Goal: Information Seeking & Learning: Learn about a topic

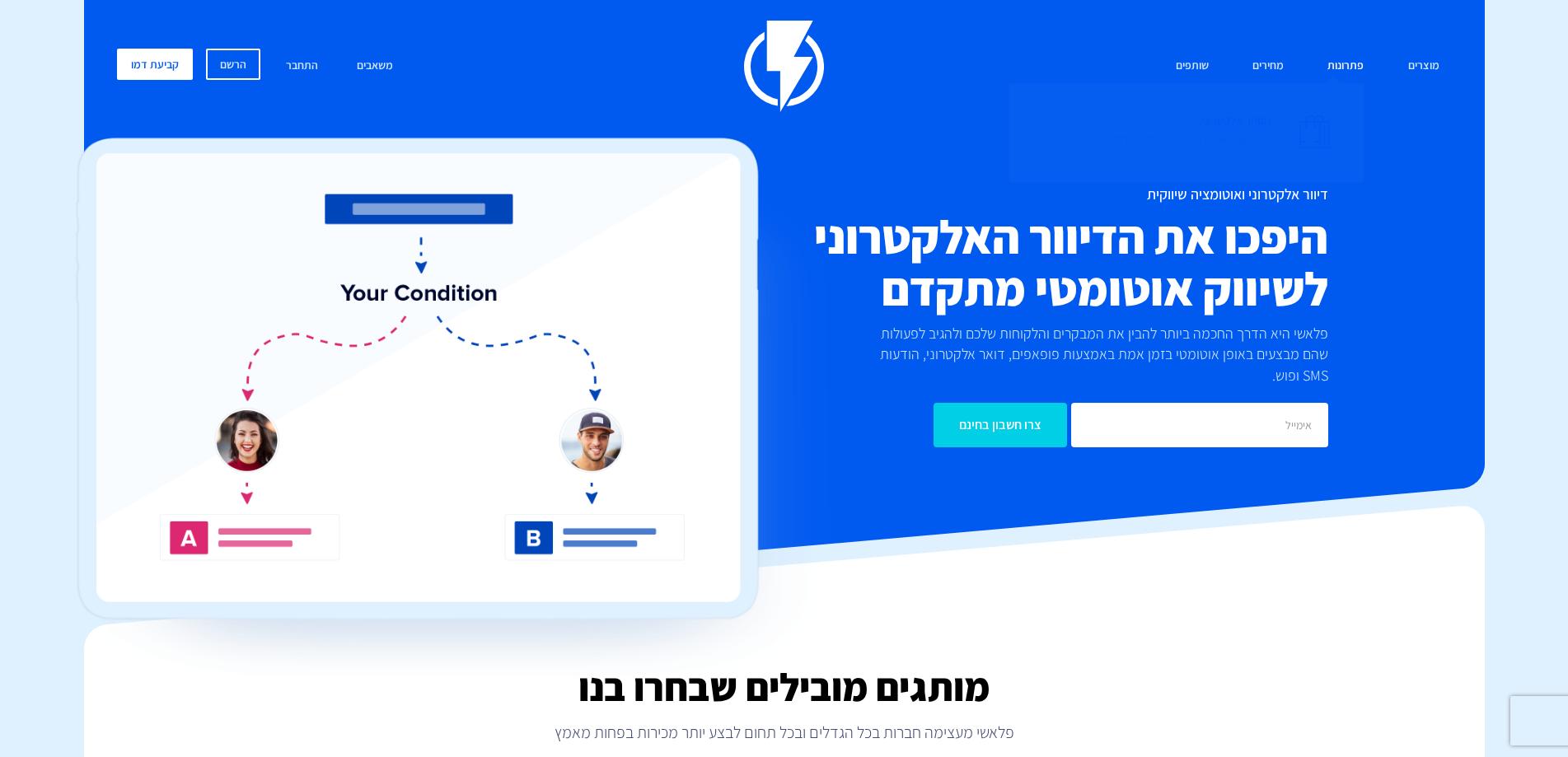
click at [1268, 116] on span "מסחר אלקטרוני הפיתרון השלם להמיר ולהגדיל מכירות לאתרי מסחר" at bounding box center [1164, 131] width 216 height 47
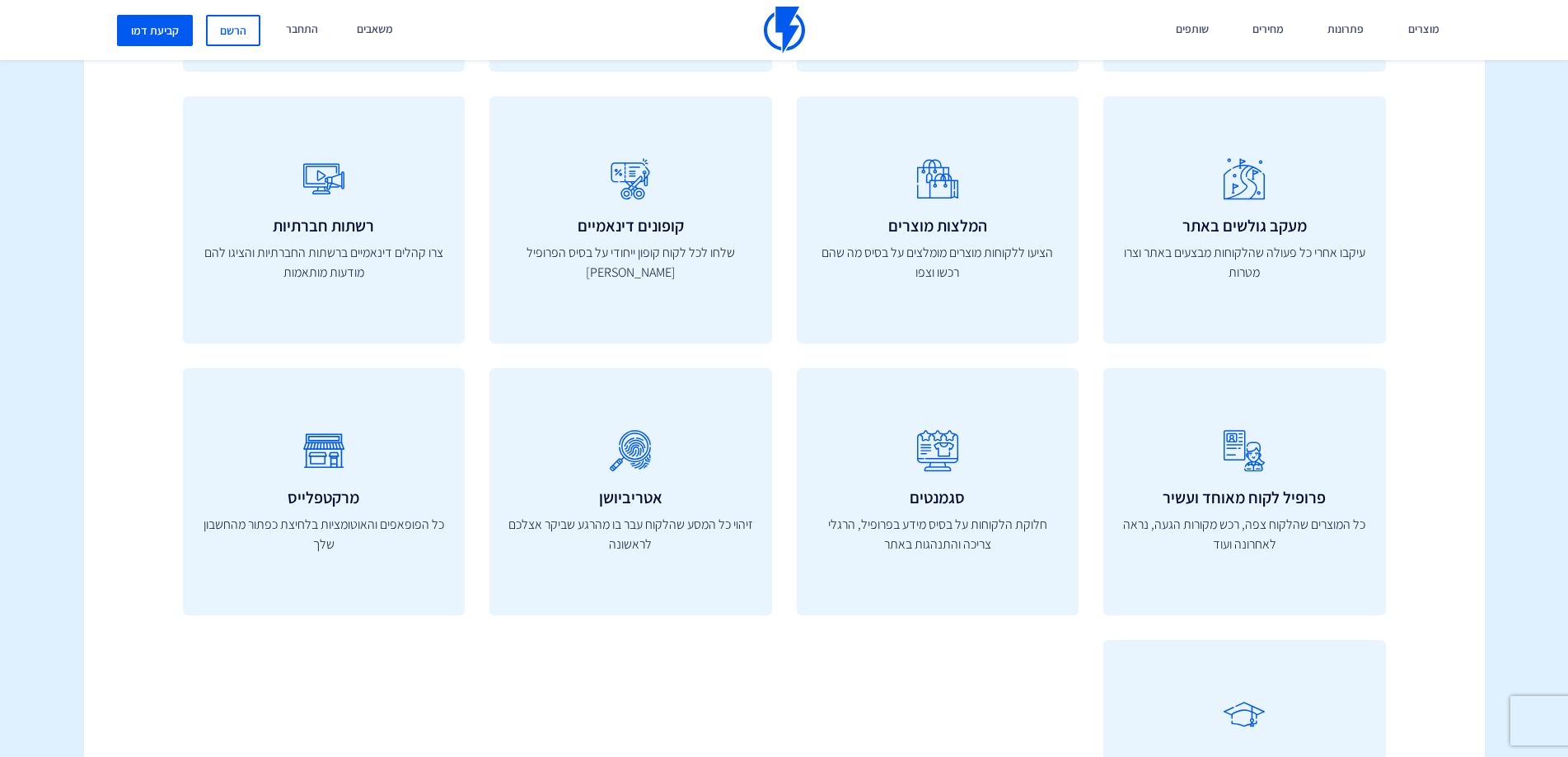
scroll to position [6095, 0]
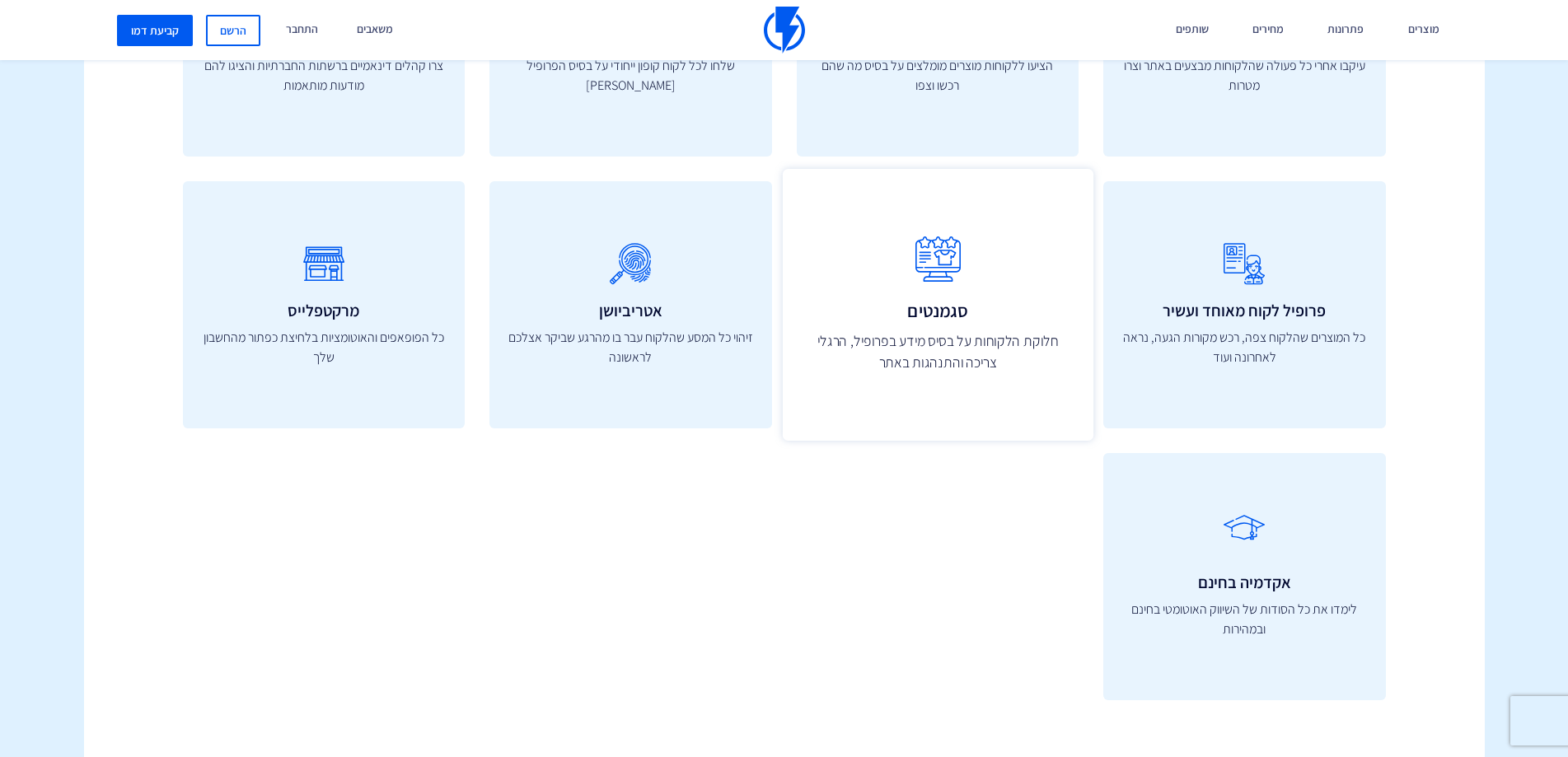
click at [927, 299] on div "סגמנטים חלוקת הלקוחות על בסיס מידע בפרופיל, הרגלי צריכה והתנהגות באתר" at bounding box center [938, 305] width 311 height 272
click at [944, 276] on icon at bounding box center [937, 259] width 275 height 65
click at [946, 327] on div "סגמנטים חלוקת הלקוחות על בסיס מידע בפרופיל, הרגלי צריכה והתנהגות באתר" at bounding box center [938, 305] width 311 height 272
click at [944, 364] on p "חלוקת הלקוחות על בסיס מידע בפרופיל, הרגלי צריכה והתנהגות באתר" at bounding box center [937, 352] width 275 height 44
click at [938, 299] on div "סגמנטים חלוקת הלקוחות על בסיס מידע בפרופיל, הרגלי צריכה והתנהגות באתר" at bounding box center [938, 305] width 311 height 272
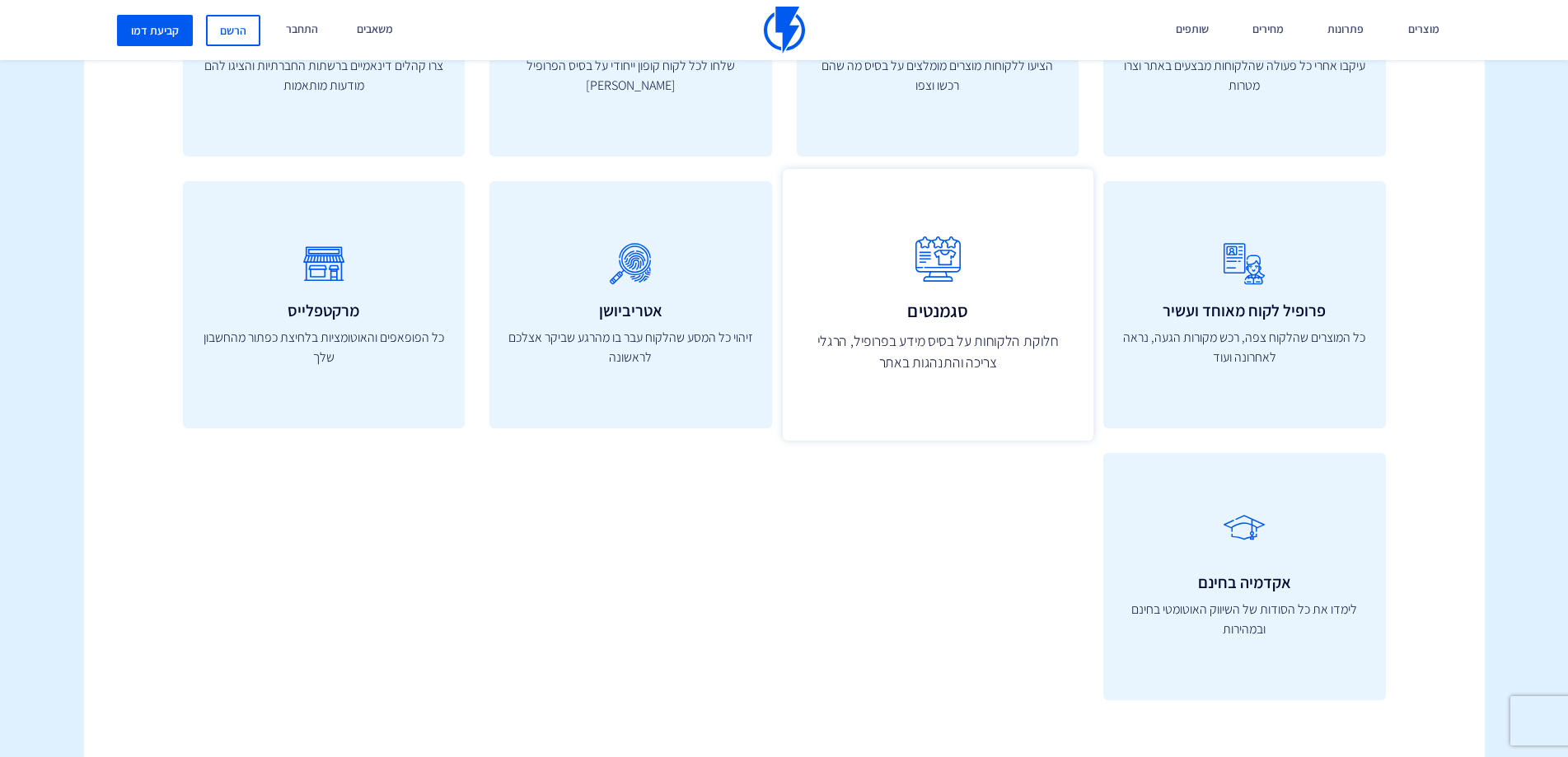
click at [940, 259] on icon at bounding box center [937, 259] width 275 height 65
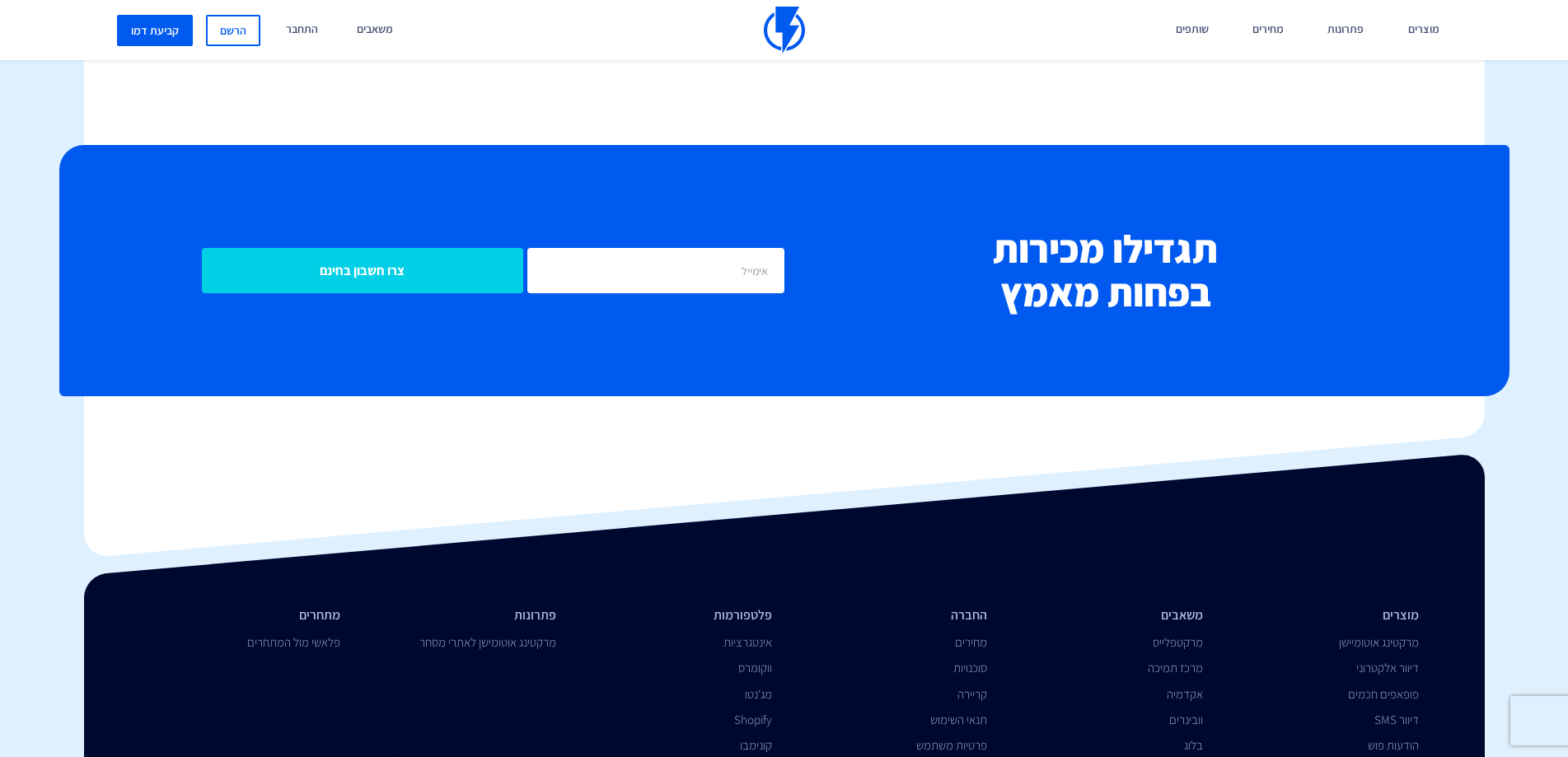
scroll to position [6921, 0]
